Goal: Information Seeking & Learning: Learn about a topic

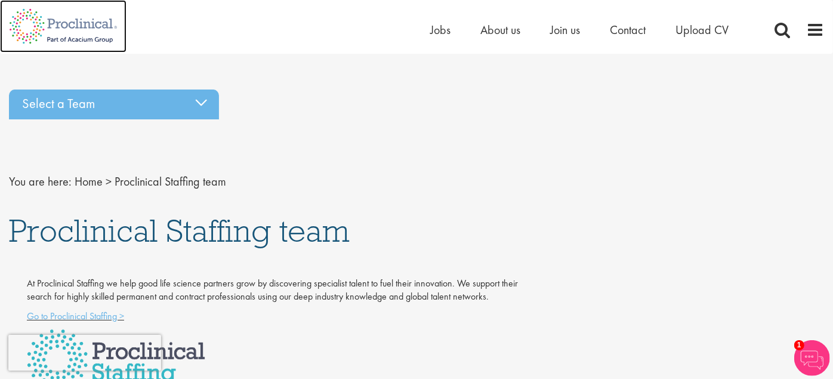
click at [71, 24] on img at bounding box center [63, 26] width 127 height 53
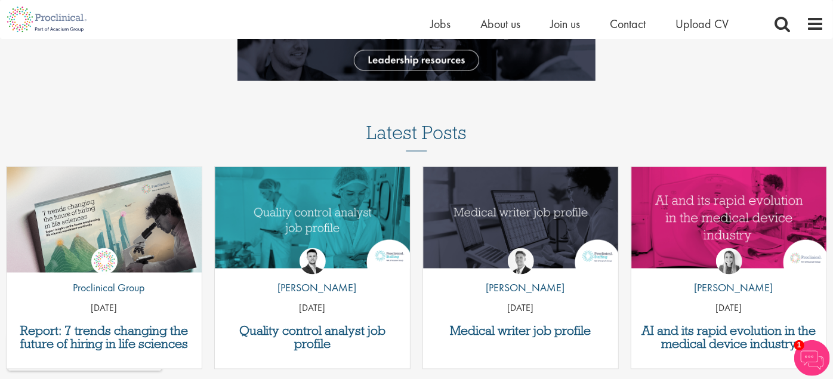
scroll to position [1411, 0]
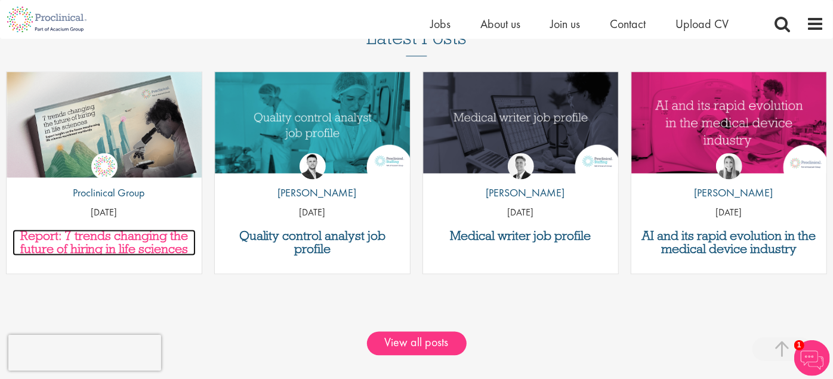
click at [126, 236] on h3 "Report: 7 trends changing the future of hiring in life sciences" at bounding box center [104, 242] width 183 height 26
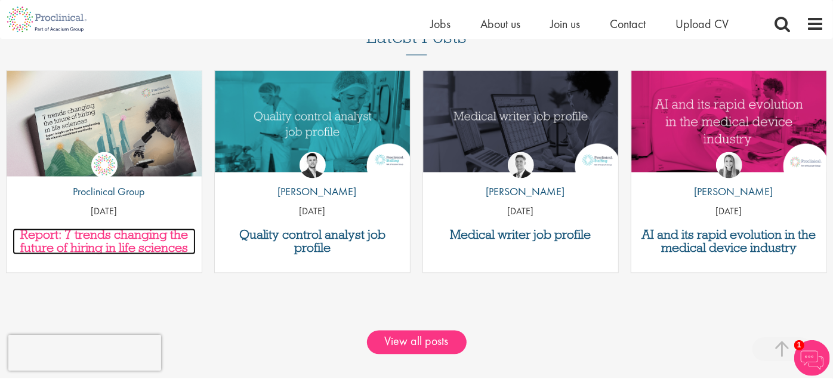
click at [148, 236] on h3 "Report: 7 trends changing the future of hiring in life sciences" at bounding box center [104, 241] width 183 height 26
